Goal: Information Seeking & Learning: Learn about a topic

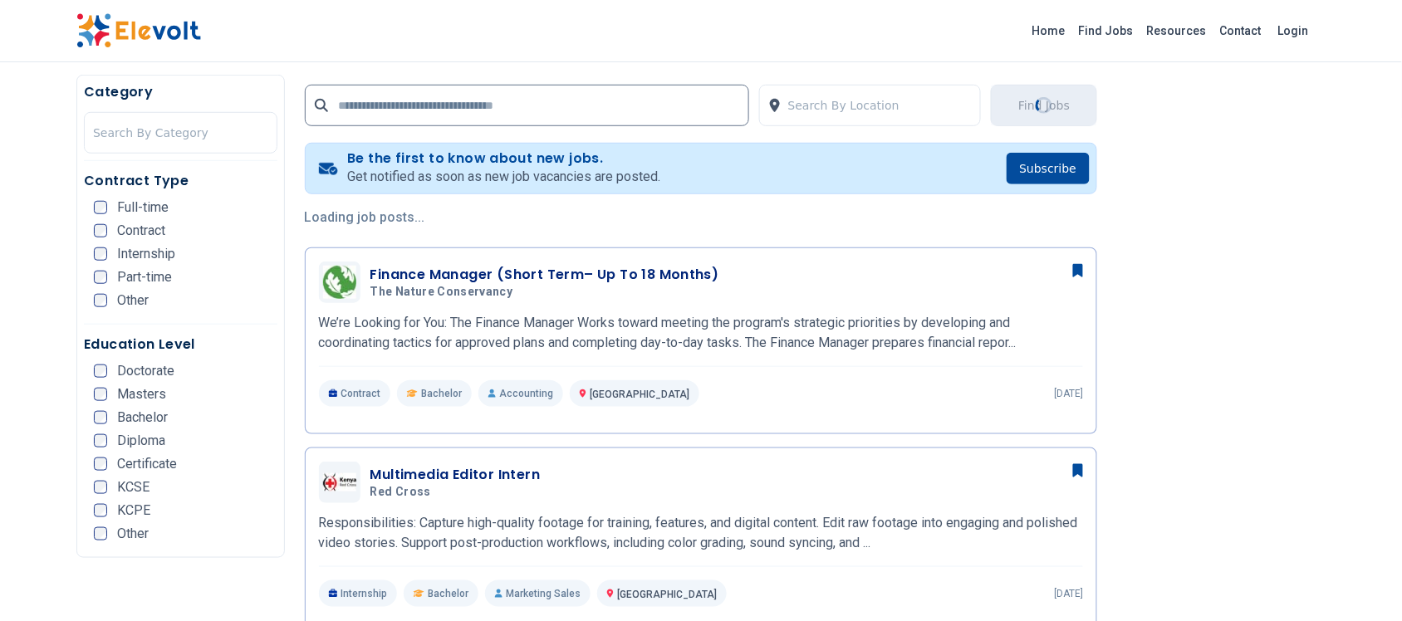
scroll to position [312, 0]
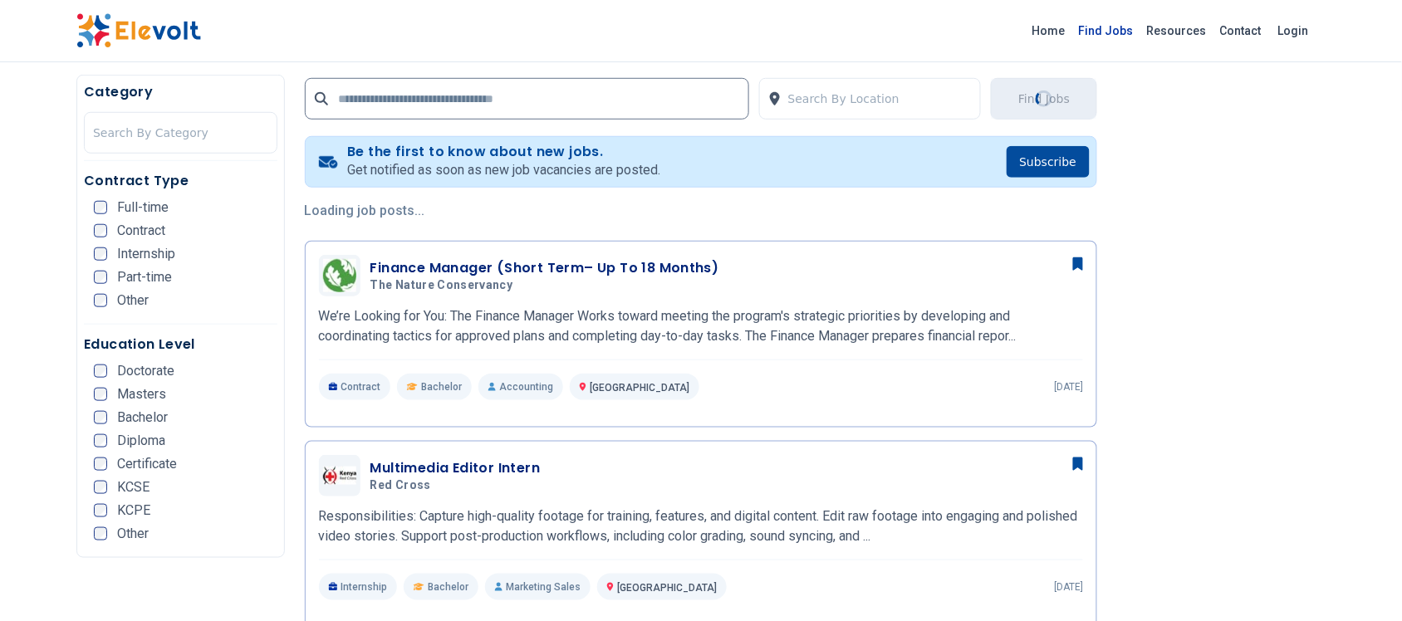
click at [1113, 32] on link "Find Jobs" at bounding box center [1106, 30] width 68 height 27
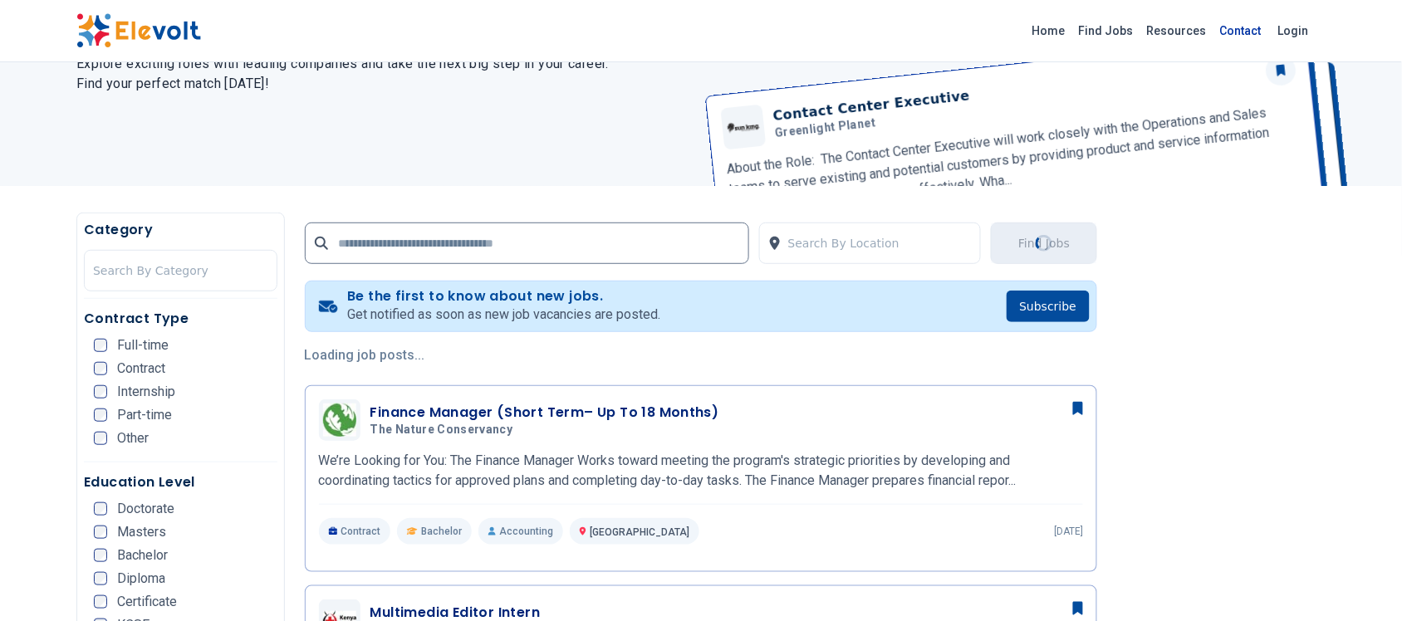
scroll to position [415, 0]
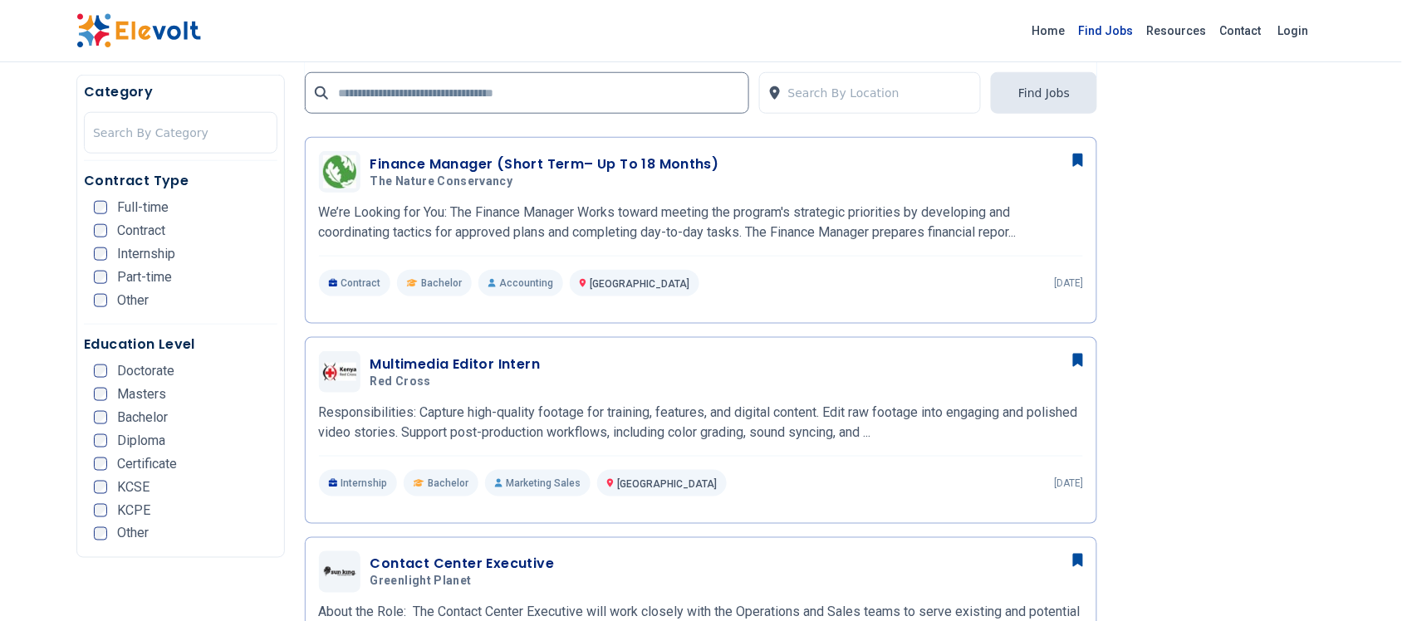
drag, startPoint x: 1255, startPoint y: 32, endPoint x: 1114, endPoint y: 32, distance: 141.2
click at [1114, 32] on link "Find Jobs" at bounding box center [1106, 30] width 68 height 27
click at [1127, 29] on link "Find Jobs" at bounding box center [1106, 30] width 68 height 27
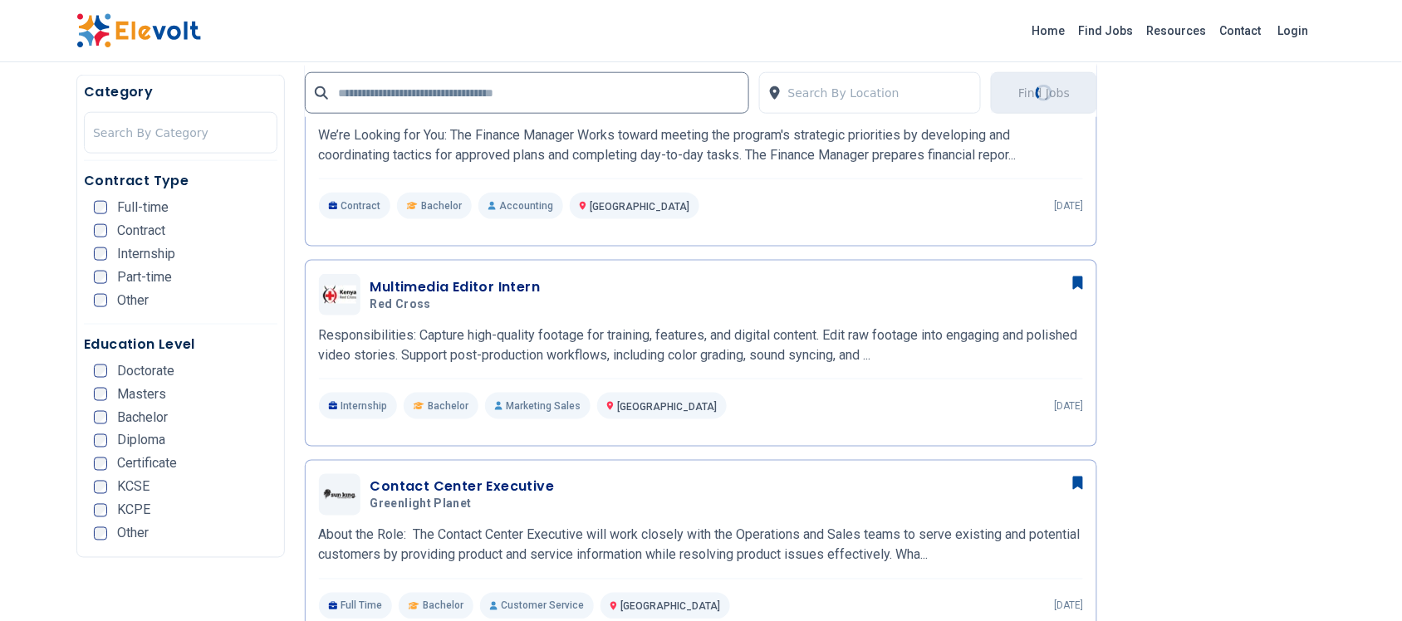
scroll to position [312, 0]
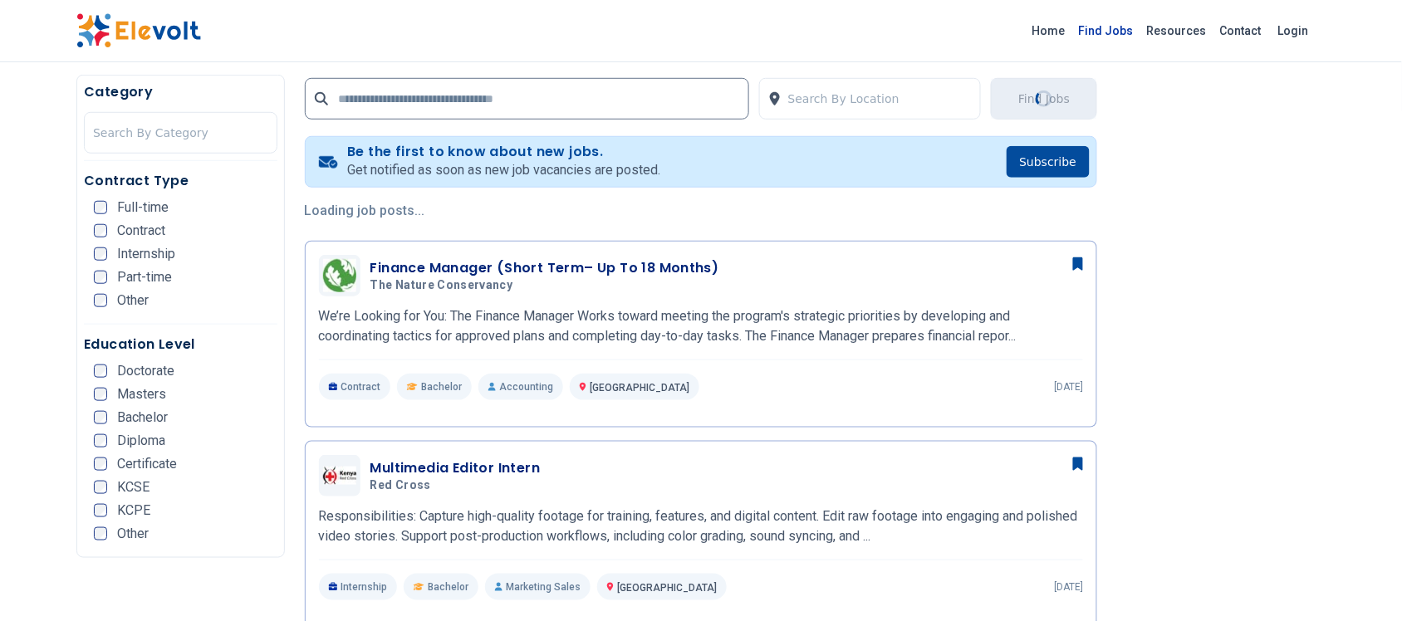
click at [1111, 27] on link "Find Jobs" at bounding box center [1106, 30] width 68 height 27
